Goal: Task Accomplishment & Management: Manage account settings

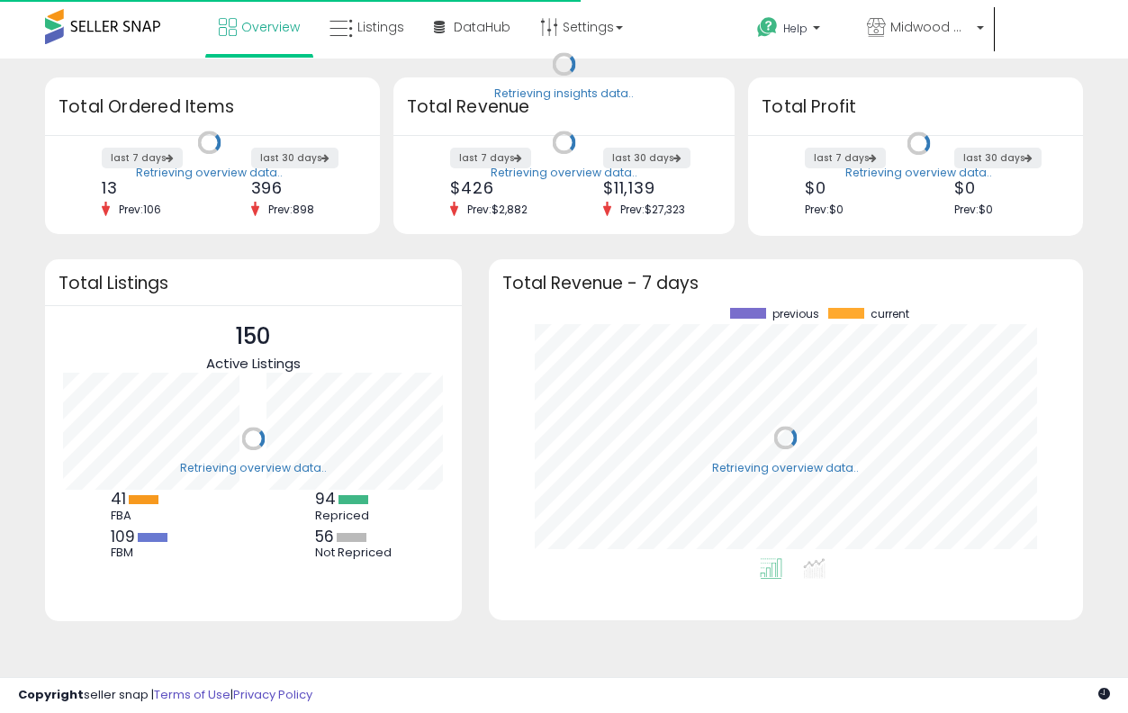
scroll to position [250, 558]
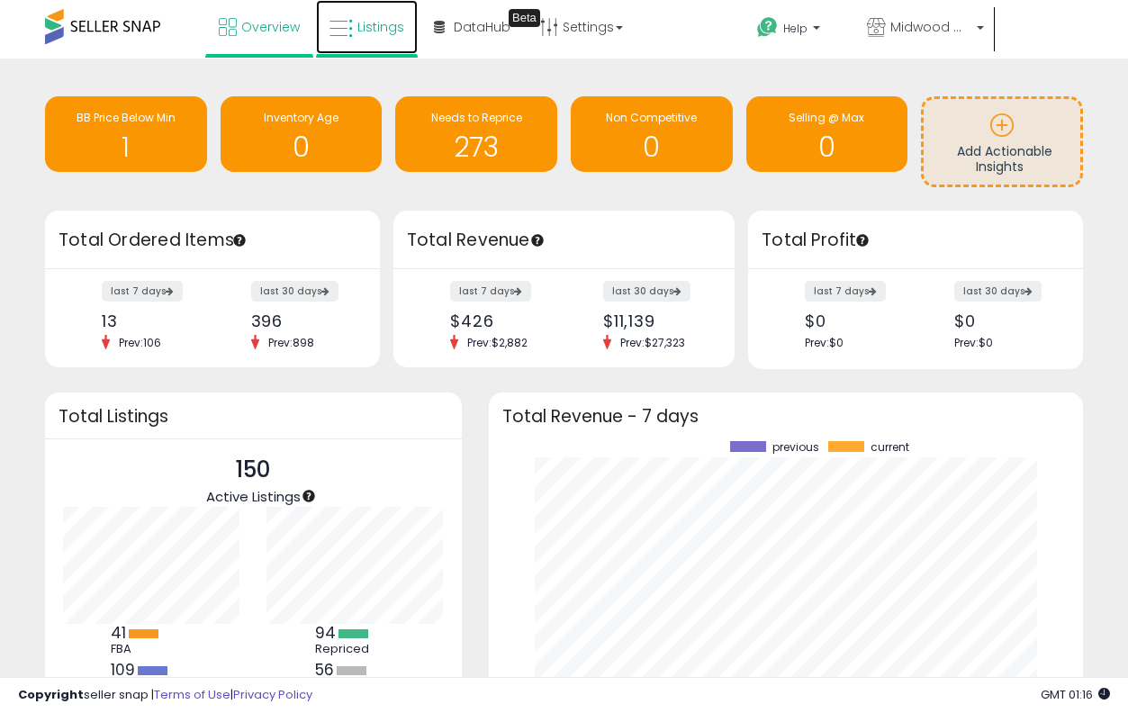
click at [375, 30] on span "Listings" at bounding box center [380, 27] width 47 height 18
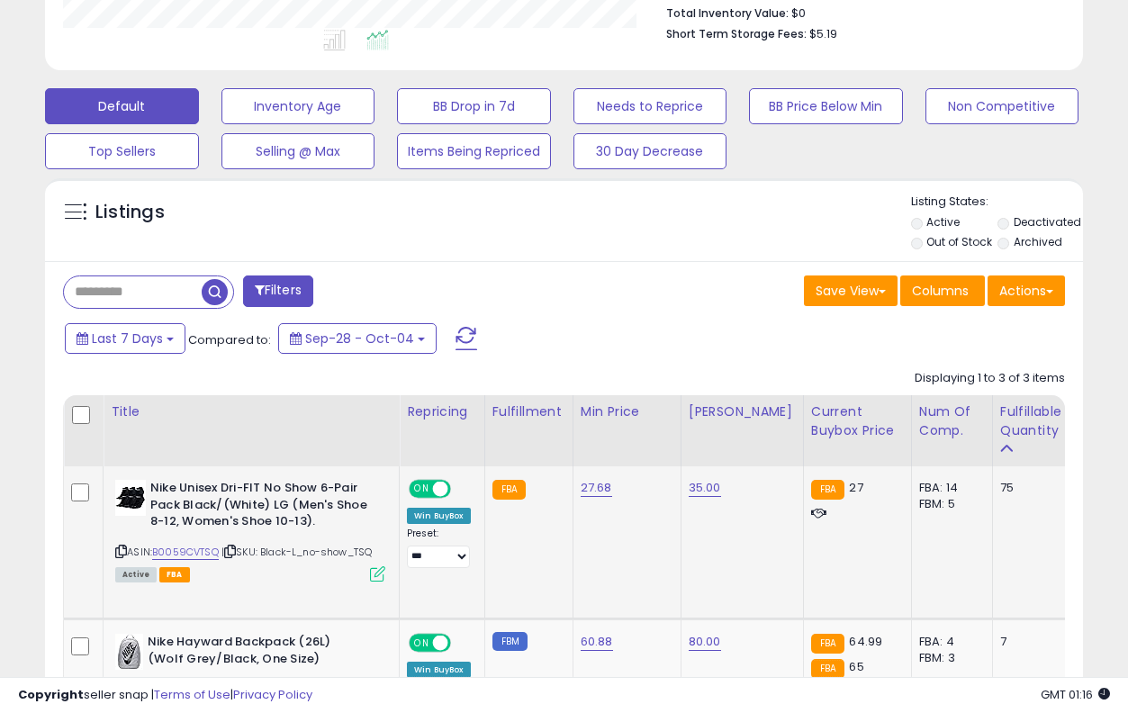
scroll to position [369, 601]
click at [602, 493] on link "27.68" at bounding box center [597, 488] width 32 height 18
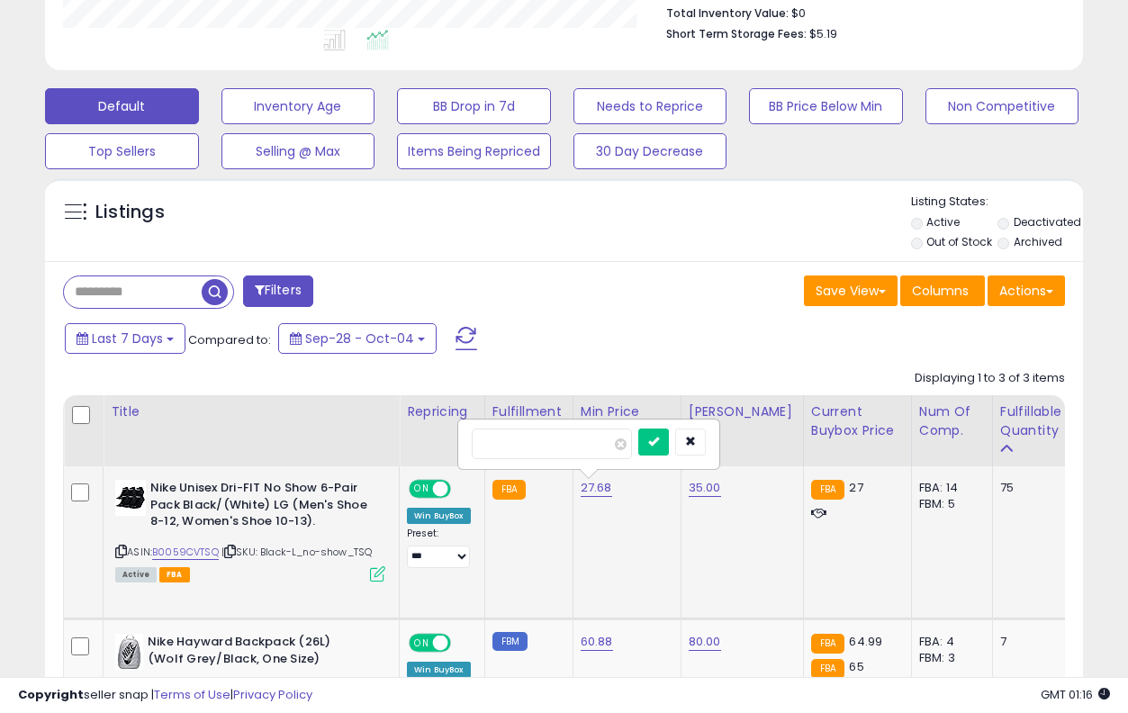
type input "*****"
click button "submit" at bounding box center [653, 442] width 31 height 27
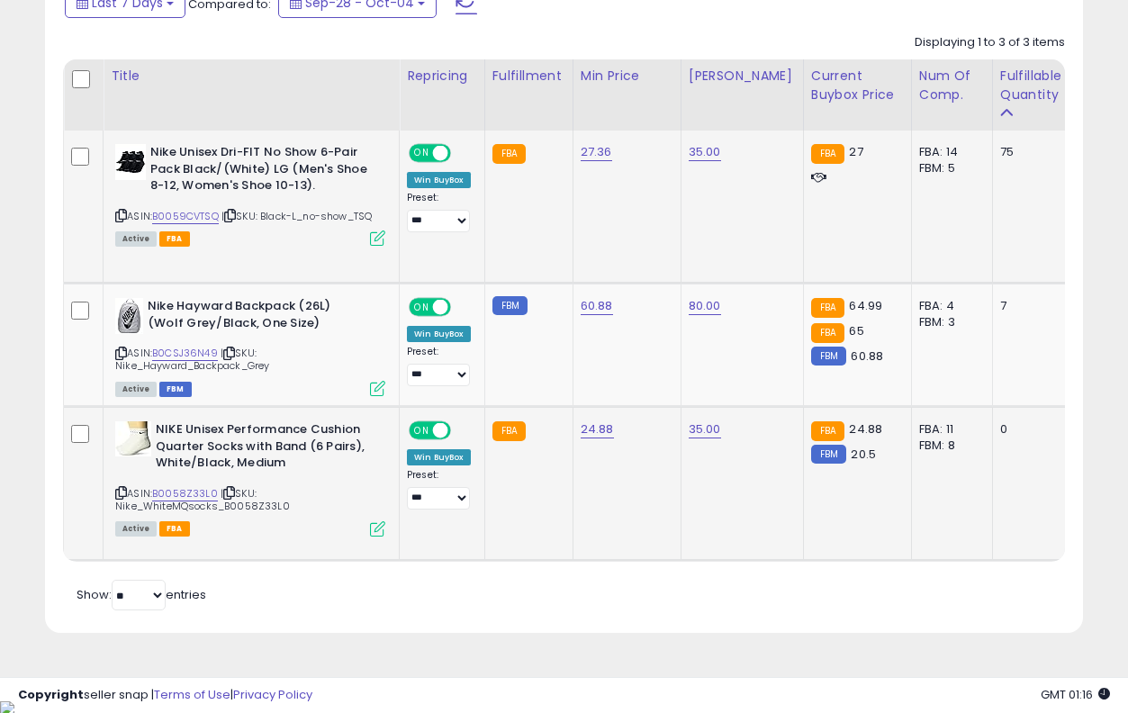
scroll to position [816, 0]
click at [192, 349] on link "B0CSJ36N49" at bounding box center [185, 352] width 66 height 15
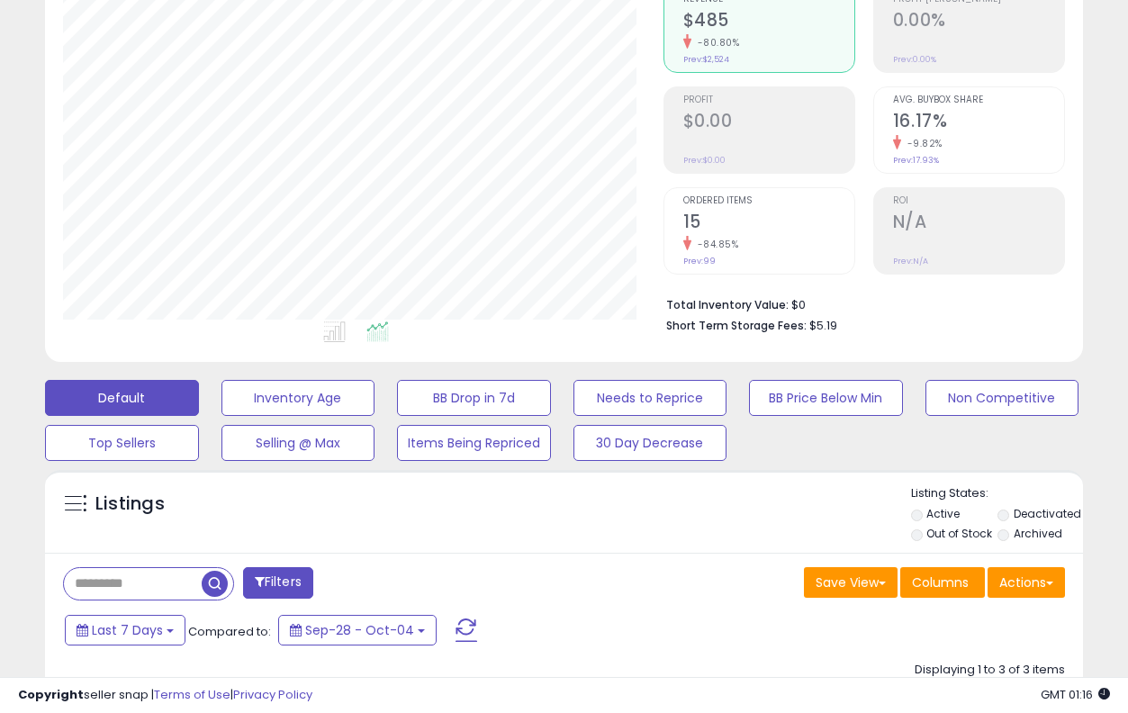
scroll to position [0, 0]
